Goal: Task Accomplishment & Management: Use online tool/utility

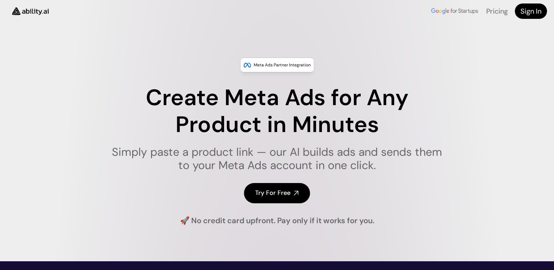
click at [269, 197] on h4 "Try For Free" at bounding box center [272, 193] width 35 height 9
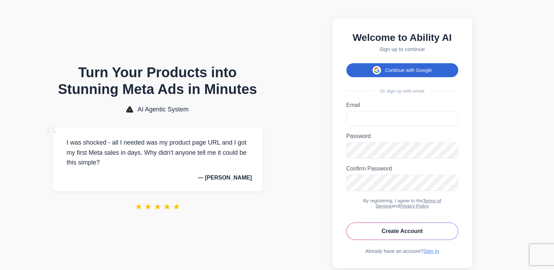
click at [408, 76] on button "Continue with Google" at bounding box center [402, 70] width 112 height 14
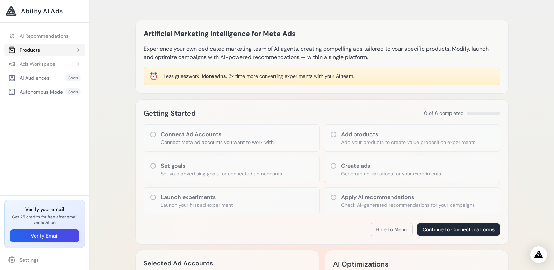
click at [60, 50] on button "Products" at bounding box center [44, 50] width 81 height 13
click at [154, 137] on icon at bounding box center [153, 135] width 6 height 6
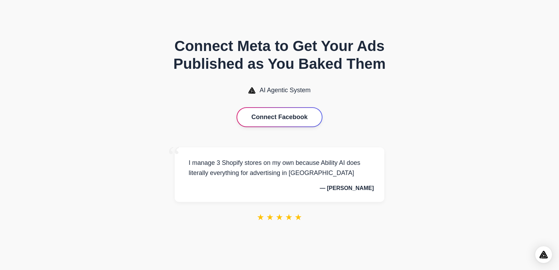
click at [298, 116] on button "Connect Facebook" at bounding box center [279, 117] width 84 height 19
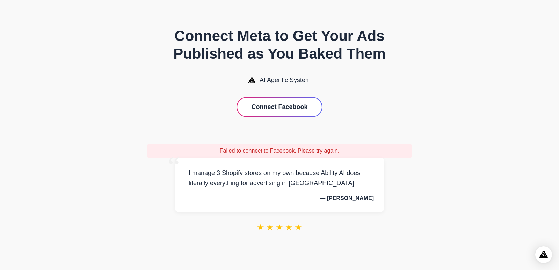
click at [271, 99] on button "Connect Facebook" at bounding box center [279, 107] width 84 height 19
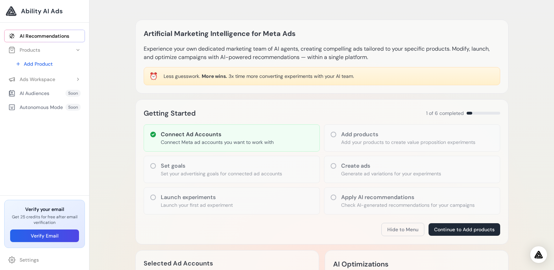
click at [157, 167] on div "Set goals Set your advertising goals for connected ad accounts" at bounding box center [232, 169] width 176 height 27
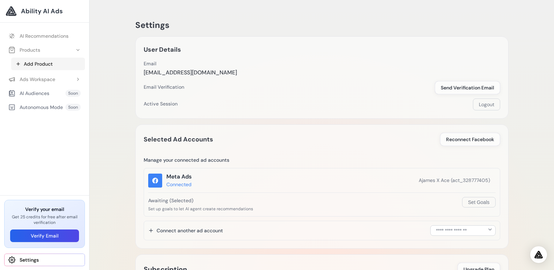
click at [34, 65] on link "Add Product" at bounding box center [48, 64] width 74 height 13
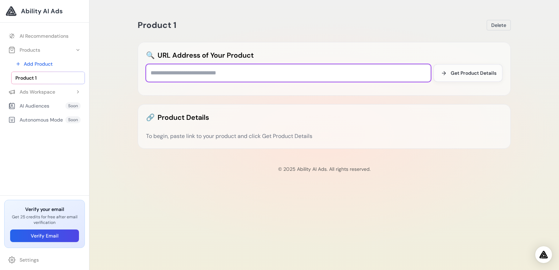
click at [201, 74] on input "text" at bounding box center [288, 72] width 285 height 17
